Goal: Transaction & Acquisition: Purchase product/service

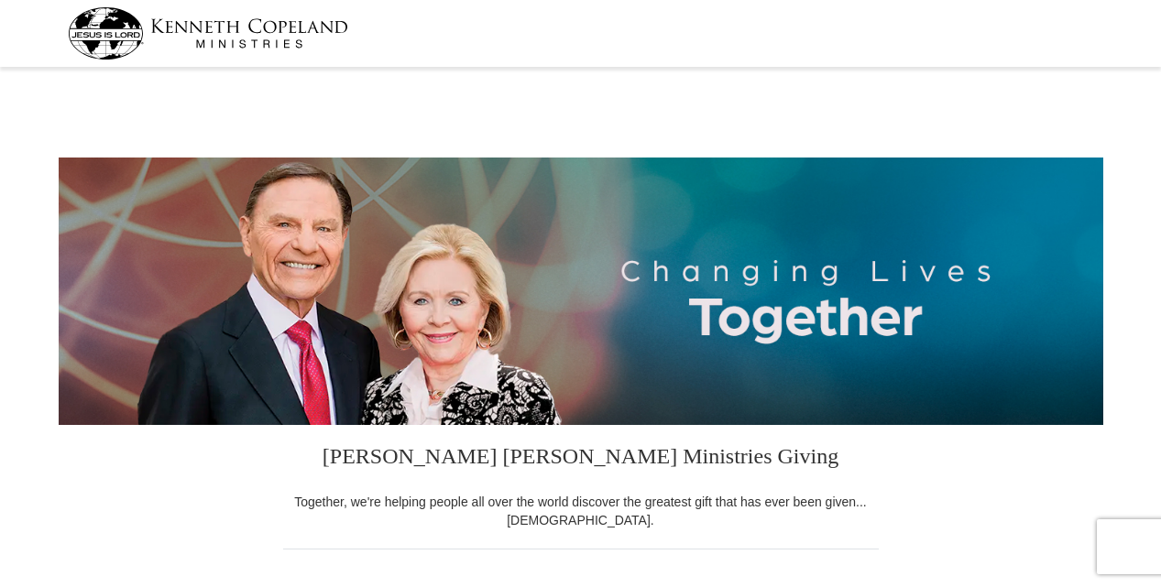
select select "GA"
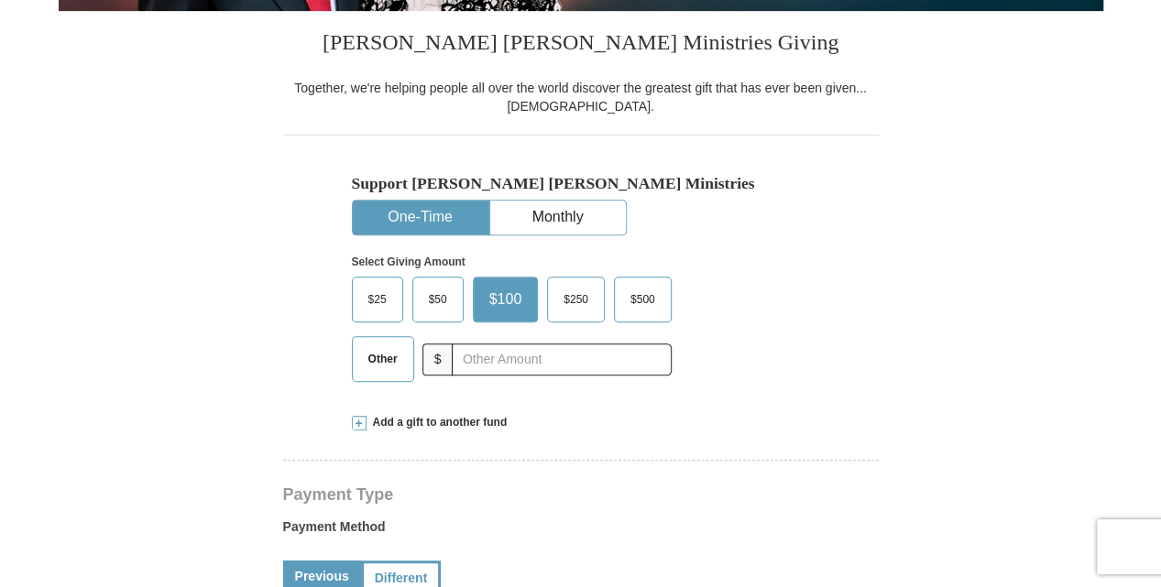
scroll to position [415, 0]
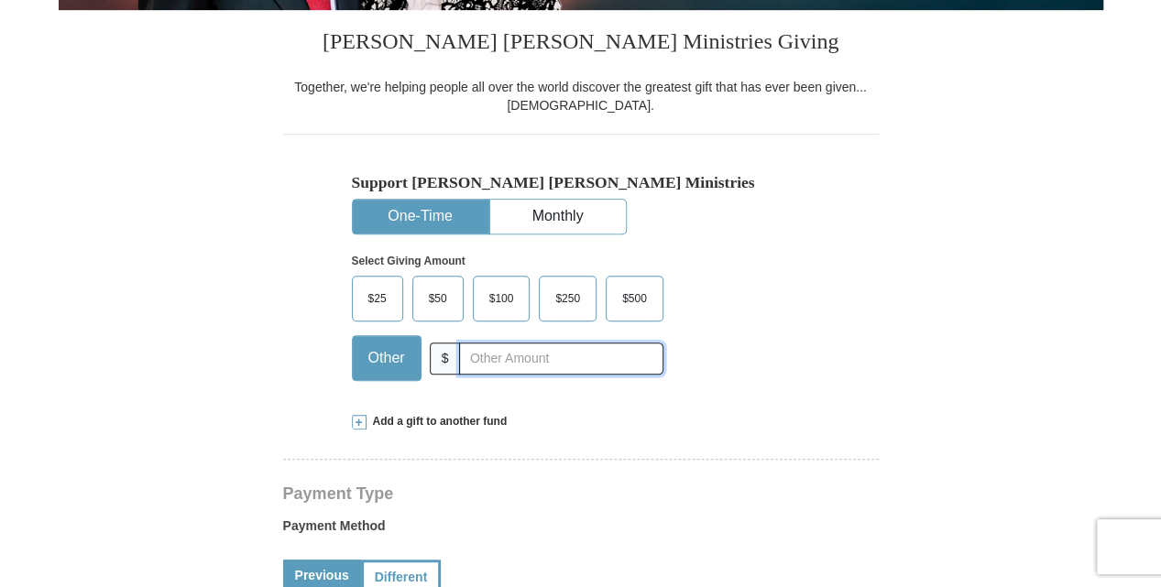
click at [483, 365] on input "text" at bounding box center [560, 359] width 203 height 32
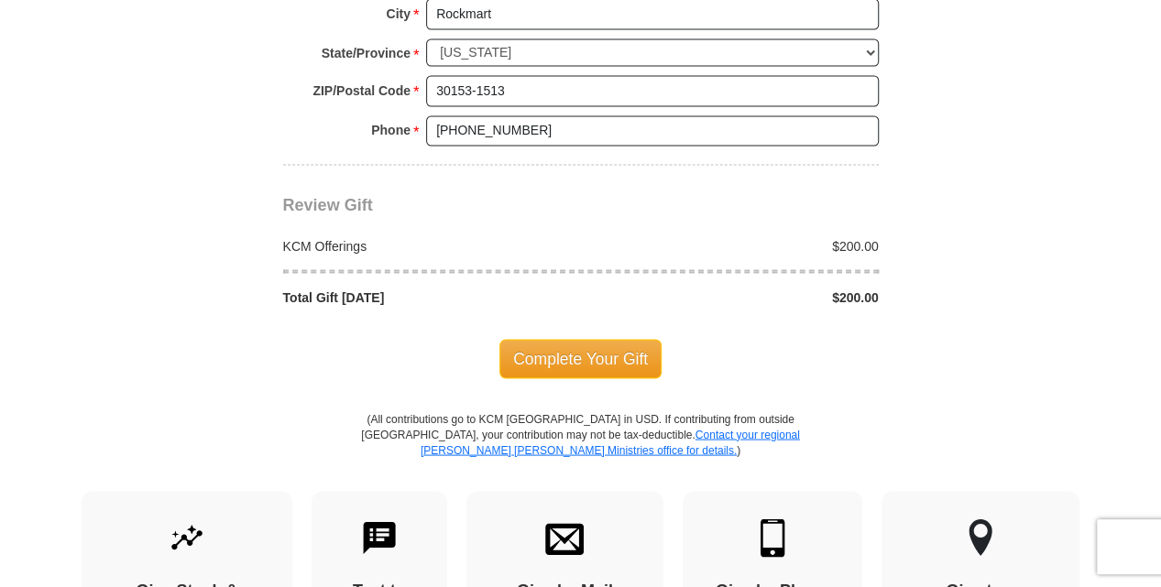
scroll to position [1556, 0]
type input "200"
click at [575, 343] on span "Complete Your Gift" at bounding box center [580, 358] width 162 height 38
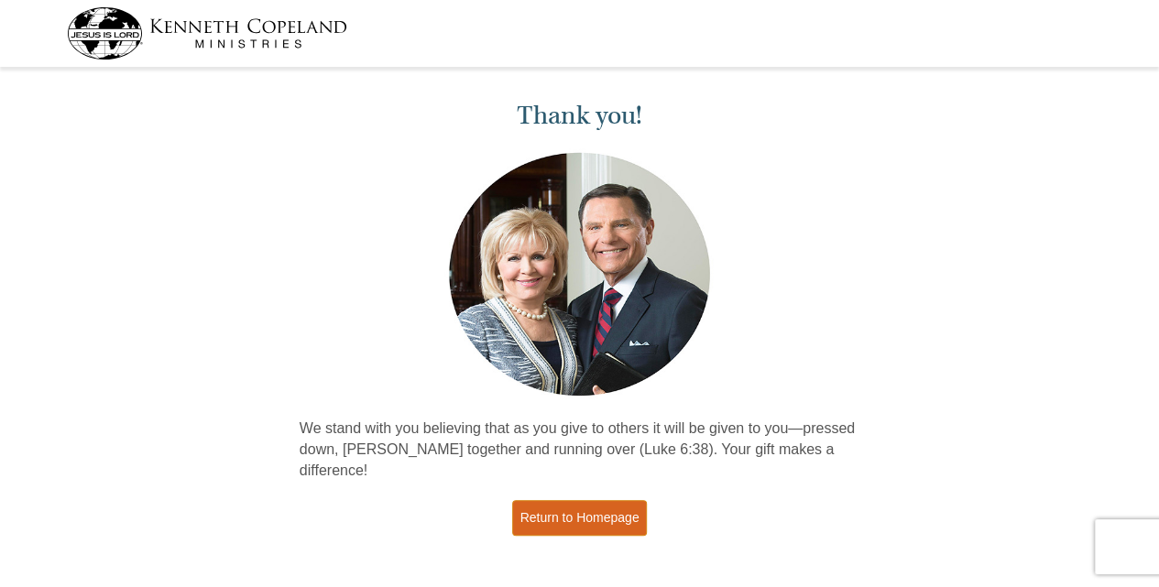
click at [572, 500] on link "Return to Homepage" at bounding box center [580, 518] width 136 height 36
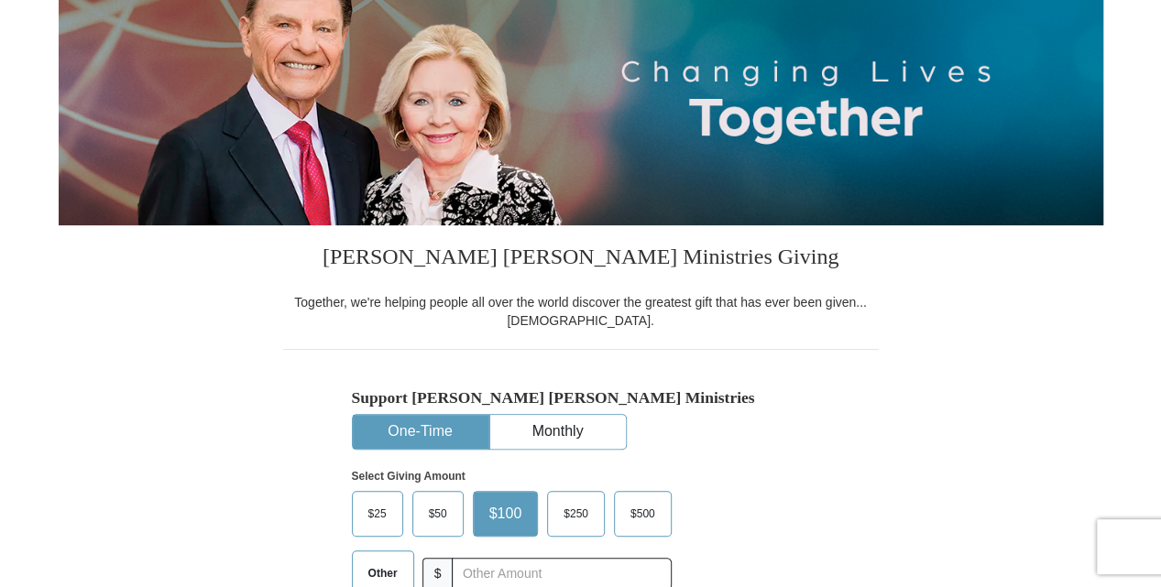
select select "GA"
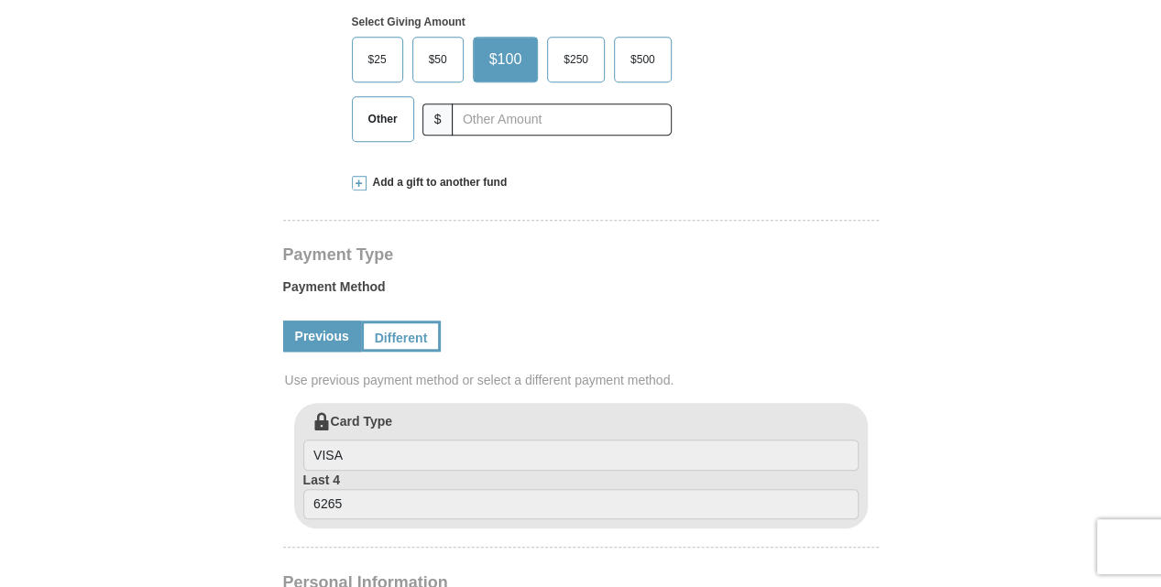
scroll to position [656, 0]
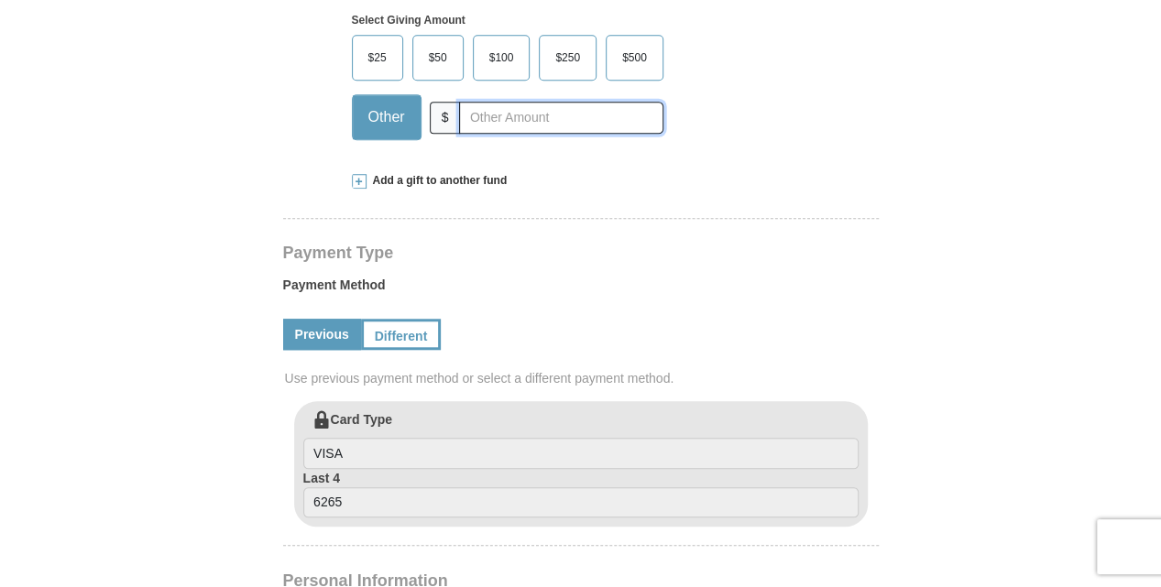
click at [466, 118] on input "text" at bounding box center [560, 118] width 203 height 32
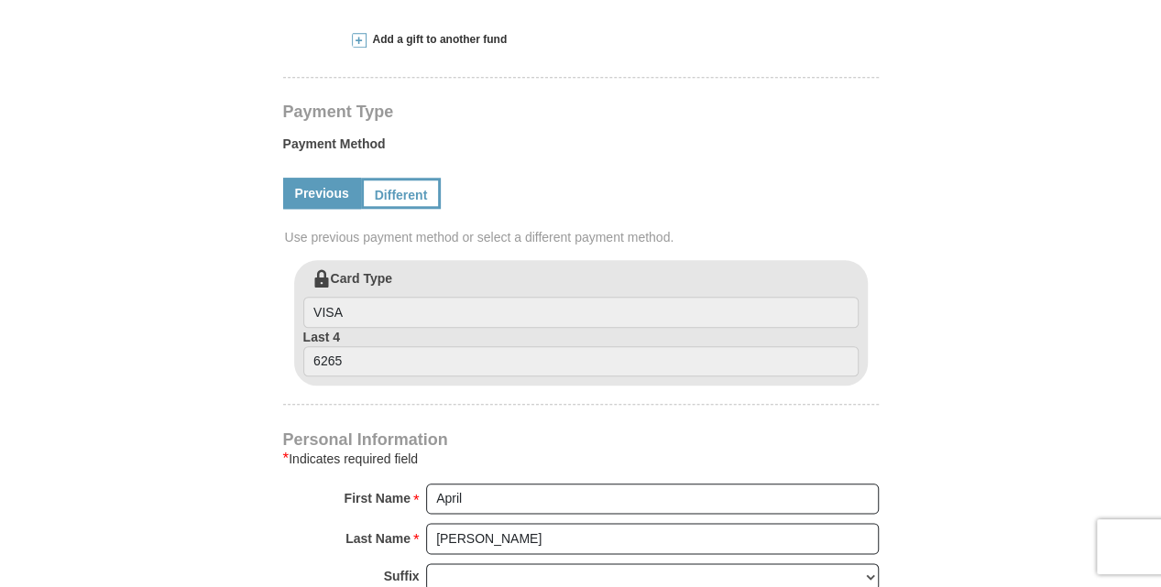
scroll to position [797, 0]
type input "250"
click at [381, 194] on link "Different" at bounding box center [399, 193] width 77 height 31
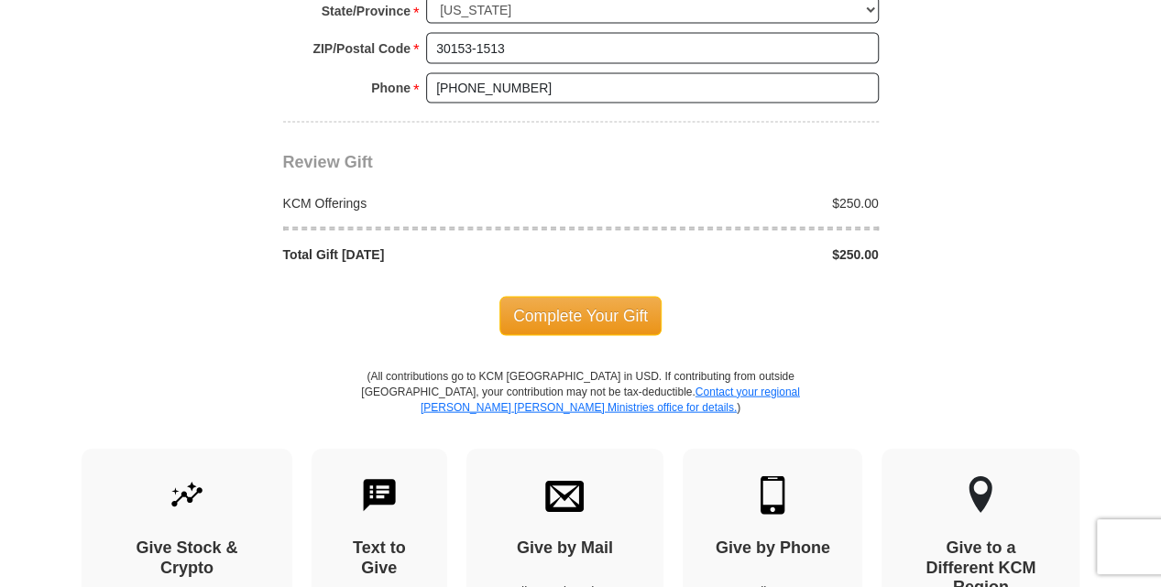
scroll to position [1784, 0]
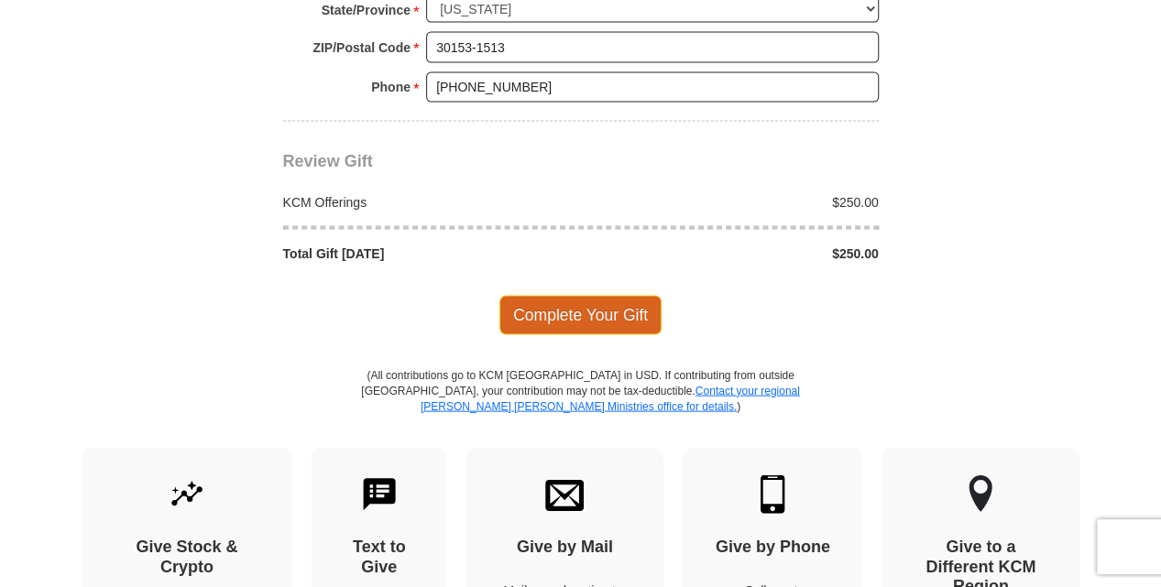
click at [544, 310] on span "Complete Your Gift" at bounding box center [580, 315] width 162 height 38
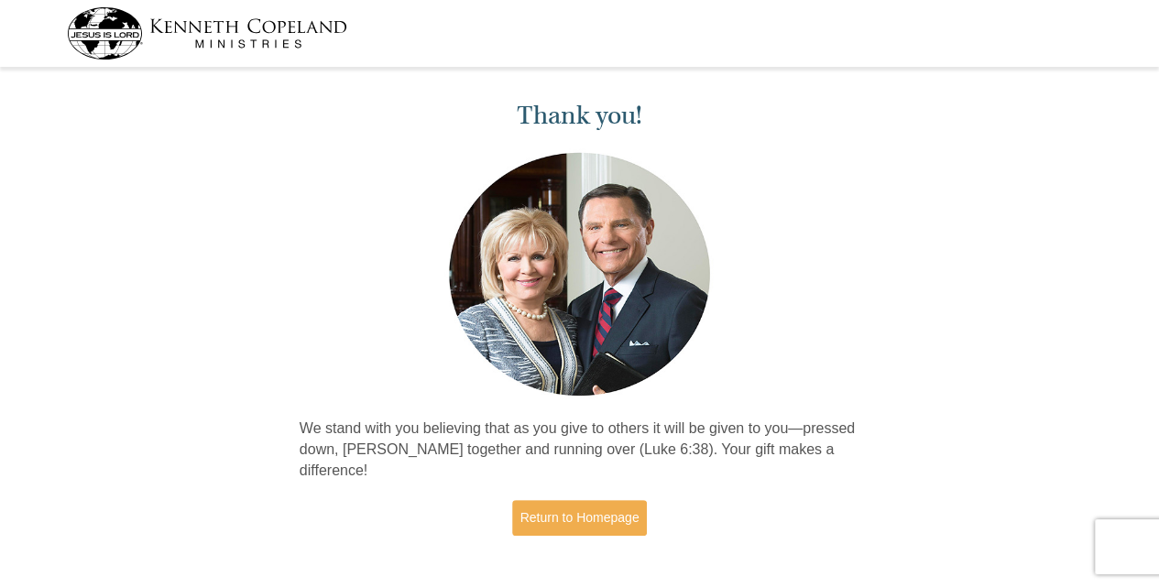
click at [103, 27] on img at bounding box center [207, 33] width 280 height 52
